Goal: Find specific page/section: Find specific page/section

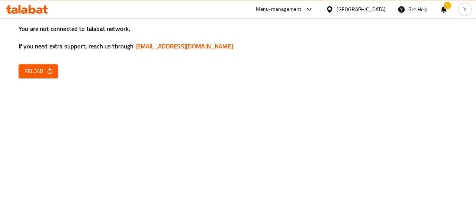
click at [45, 75] on span "Reload" at bounding box center [38, 71] width 27 height 9
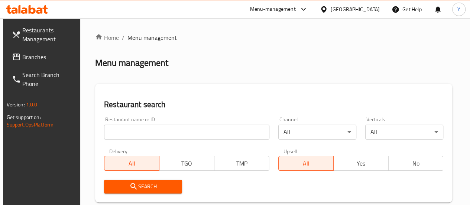
click at [39, 58] on span "Branches" at bounding box center [48, 56] width 53 height 9
